Goal: Task Accomplishment & Management: Use online tool/utility

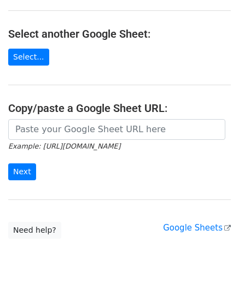
scroll to position [109, 0]
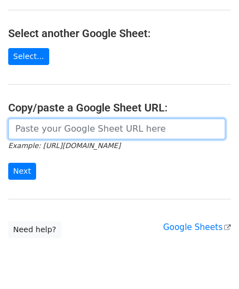
click at [43, 128] on input "url" at bounding box center [116, 129] width 217 height 21
paste input "[URL][DOMAIN_NAME]"
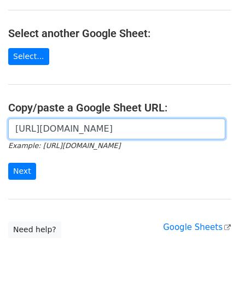
scroll to position [0, 243]
type input "[URL][DOMAIN_NAME]"
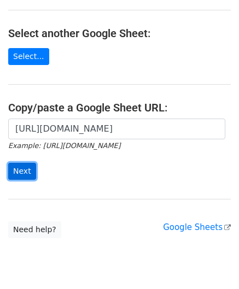
click at [27, 167] on input "Next" at bounding box center [22, 171] width 28 height 17
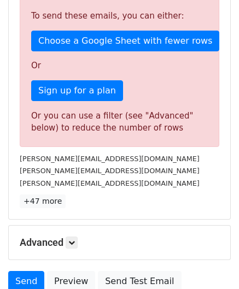
scroll to position [369, 0]
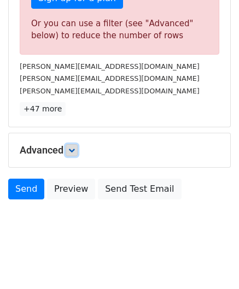
click at [74, 147] on icon at bounding box center [71, 150] width 7 height 7
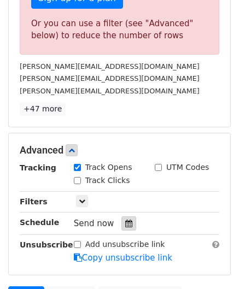
click at [125, 220] on icon at bounding box center [128, 224] width 7 height 8
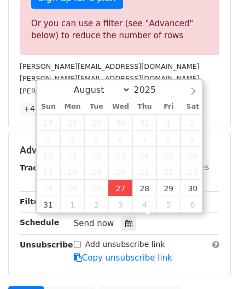
type input "2025-08-27 12:00"
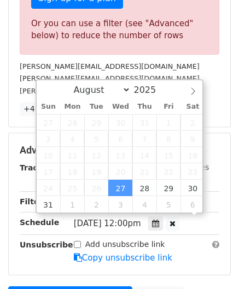
drag, startPoint x: 117, startPoint y: 183, endPoint x: 103, endPoint y: 159, distance: 27.6
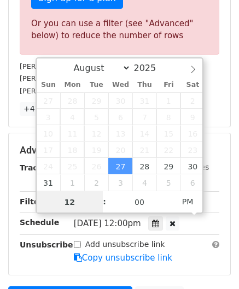
paste input "6"
type input "6"
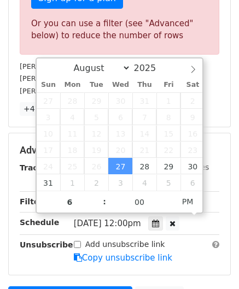
type input "2025-08-27 18:00"
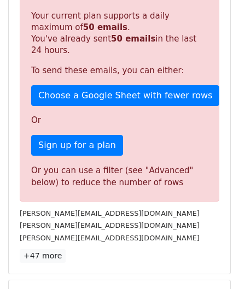
scroll to position [394, 0]
